Goal: Find specific fact: Find specific fact

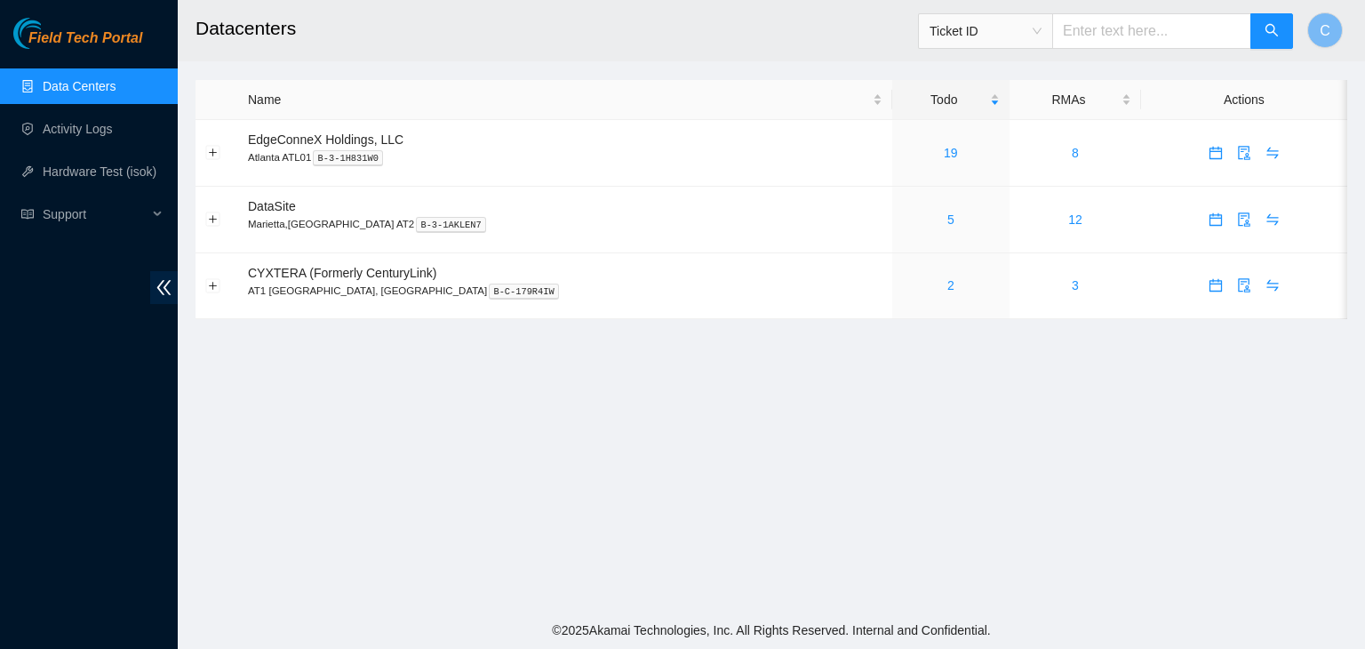
click at [1029, 42] on span "Ticket ID" at bounding box center [985, 31] width 112 height 27
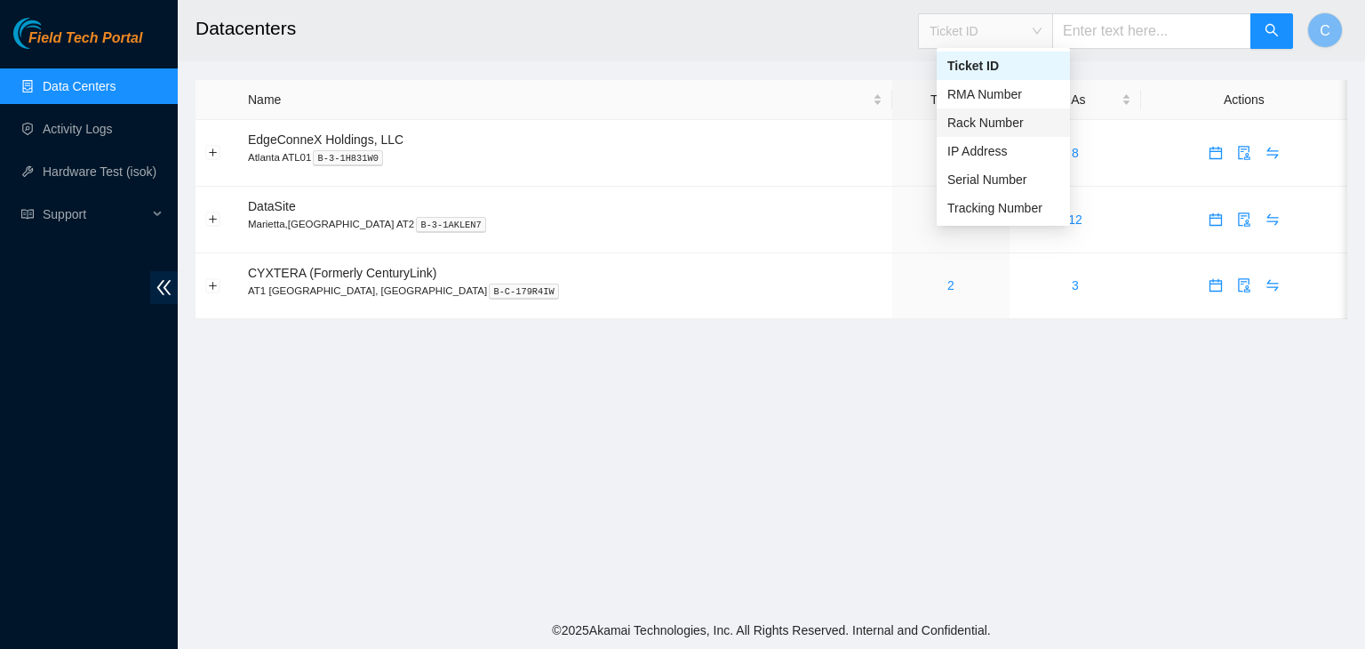
click at [1008, 119] on div "Rack Number" at bounding box center [1003, 123] width 112 height 20
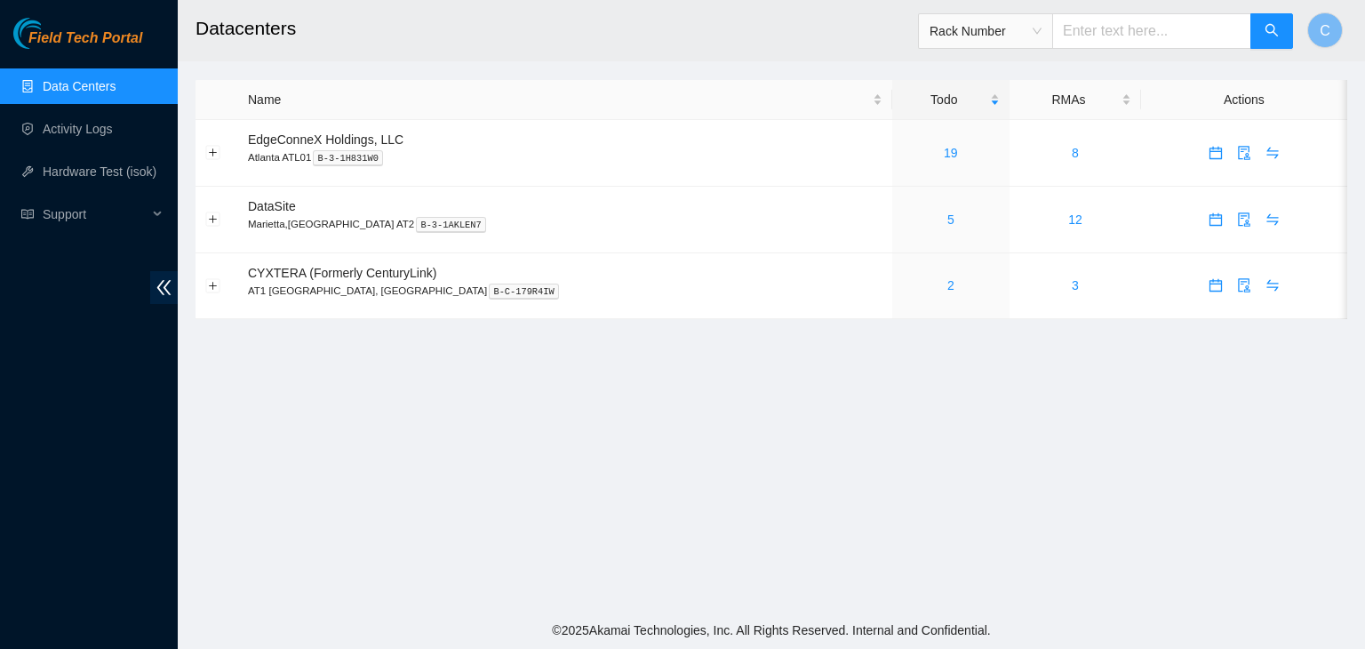
click at [1109, 44] on input "text" at bounding box center [1151, 31] width 199 height 36
type input "800.09"
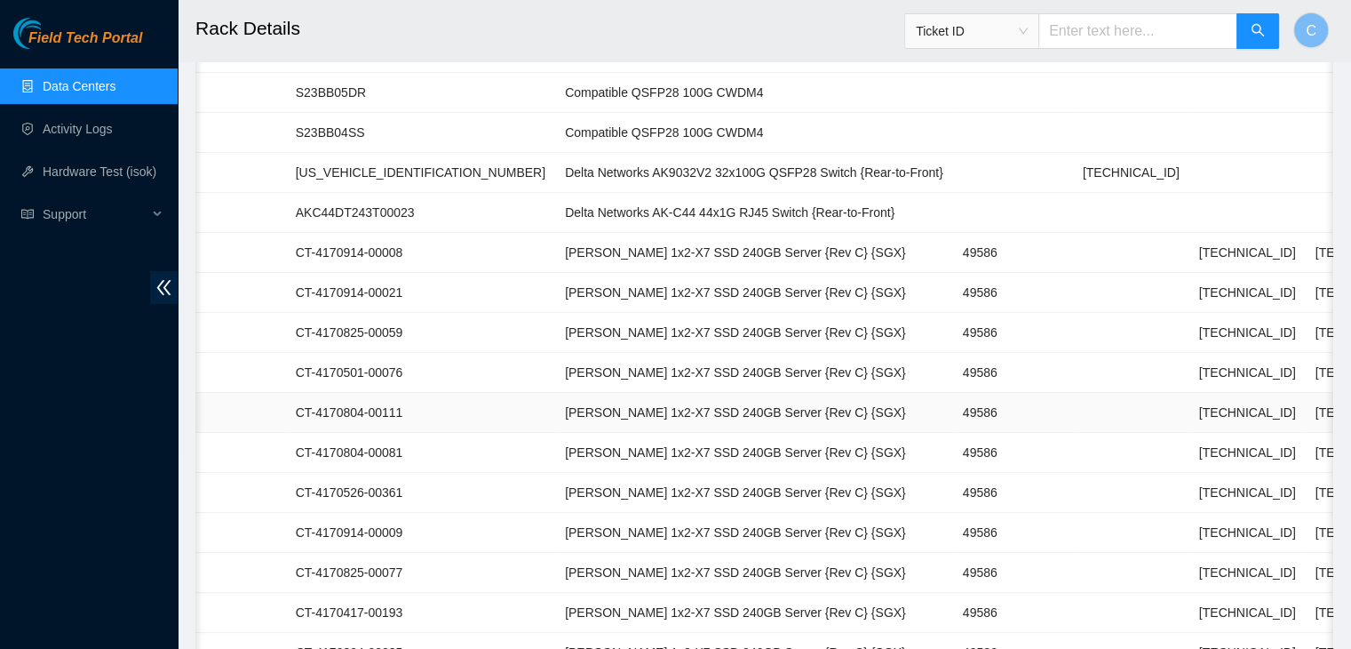
scroll to position [0, 259]
click at [1186, 411] on td "[TECHNICAL_ID]" at bounding box center [1244, 413] width 116 height 40
copy td "[TECHNICAL_ID]"
